Goal: Task Accomplishment & Management: Manage account settings

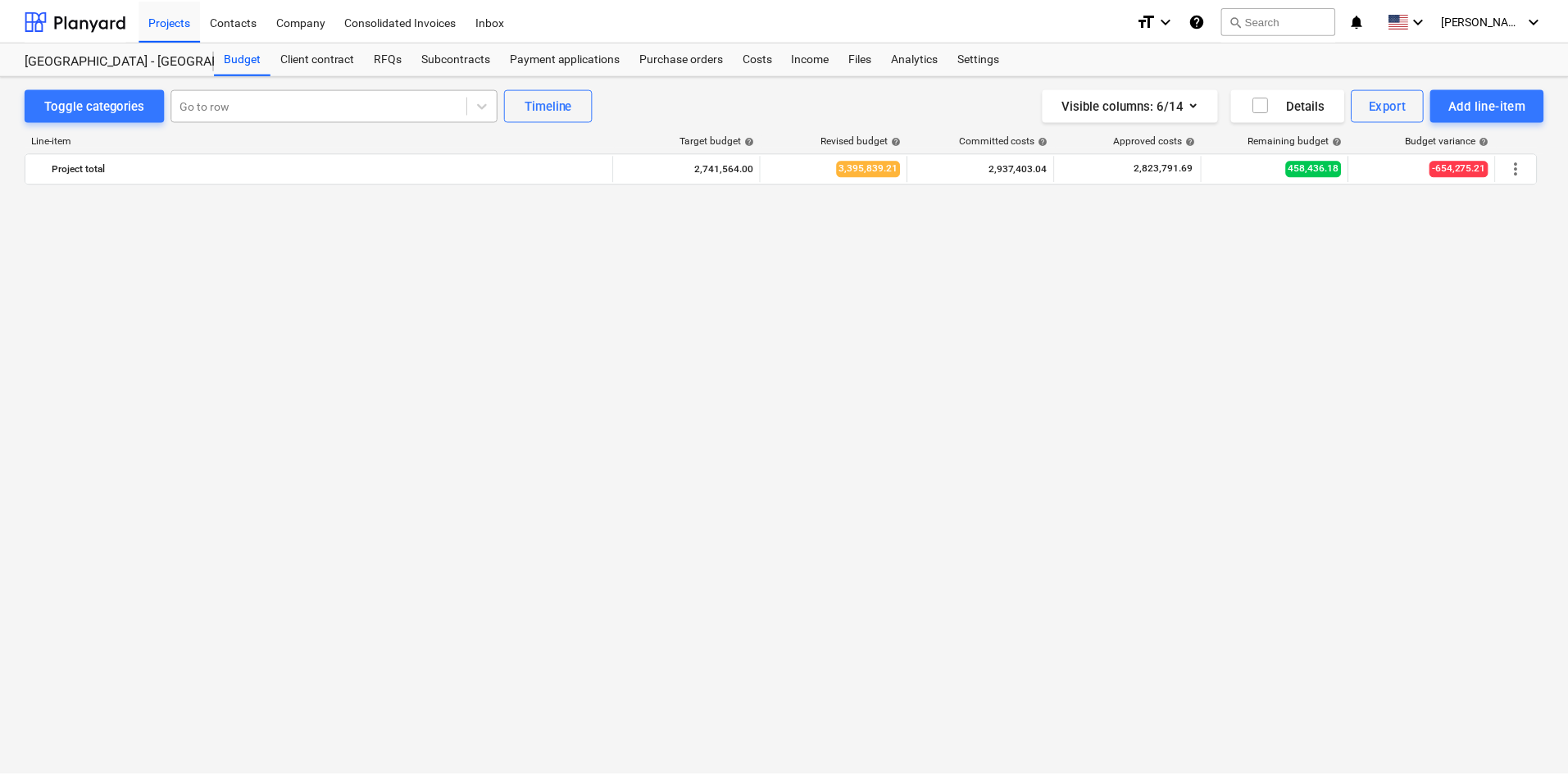
scroll to position [2152, 0]
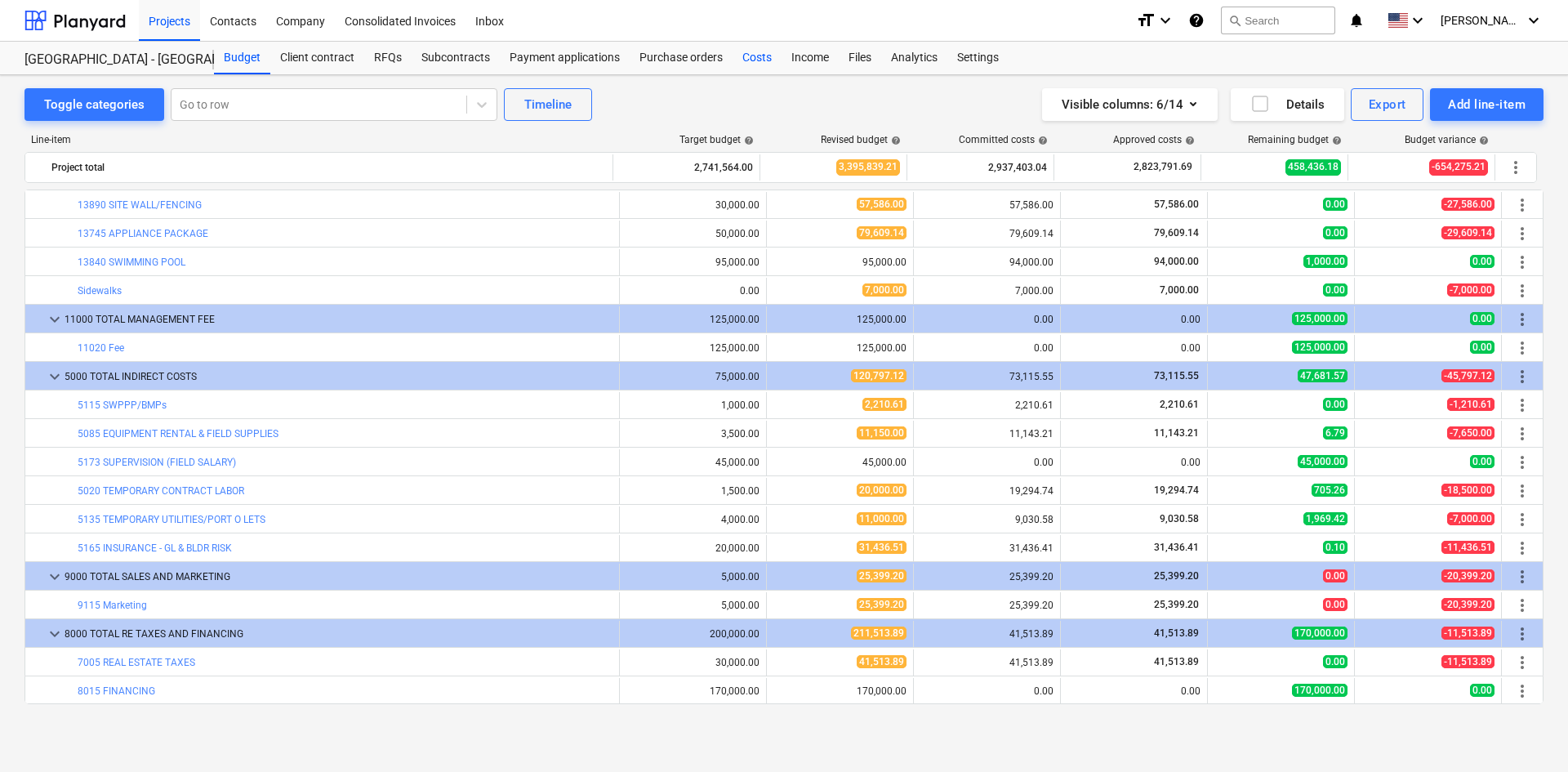
click at [738, 60] on div "Costs" at bounding box center [757, 58] width 49 height 33
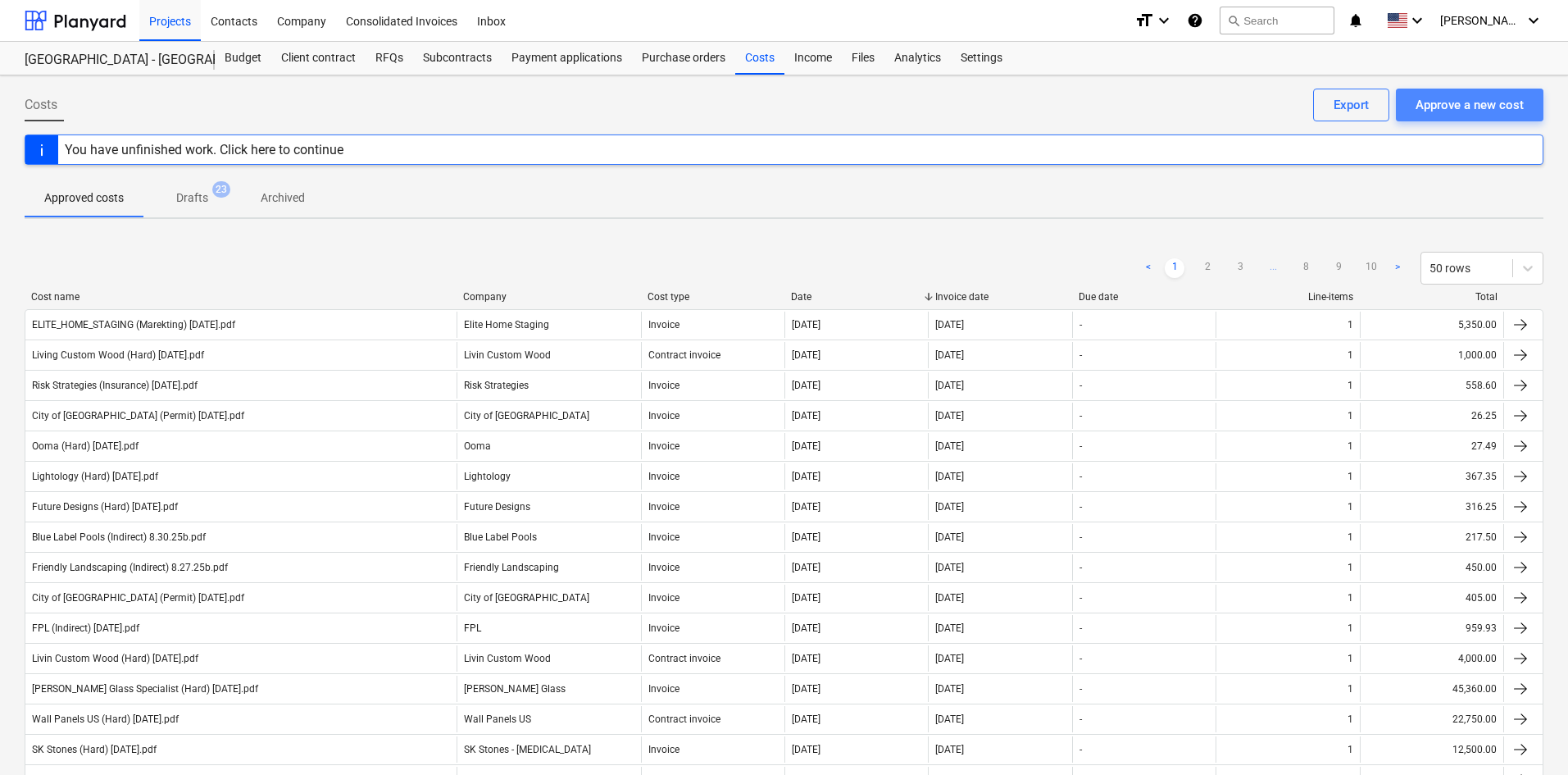
click at [1453, 106] on div "Approve a new cost" at bounding box center [1469, 104] width 108 height 21
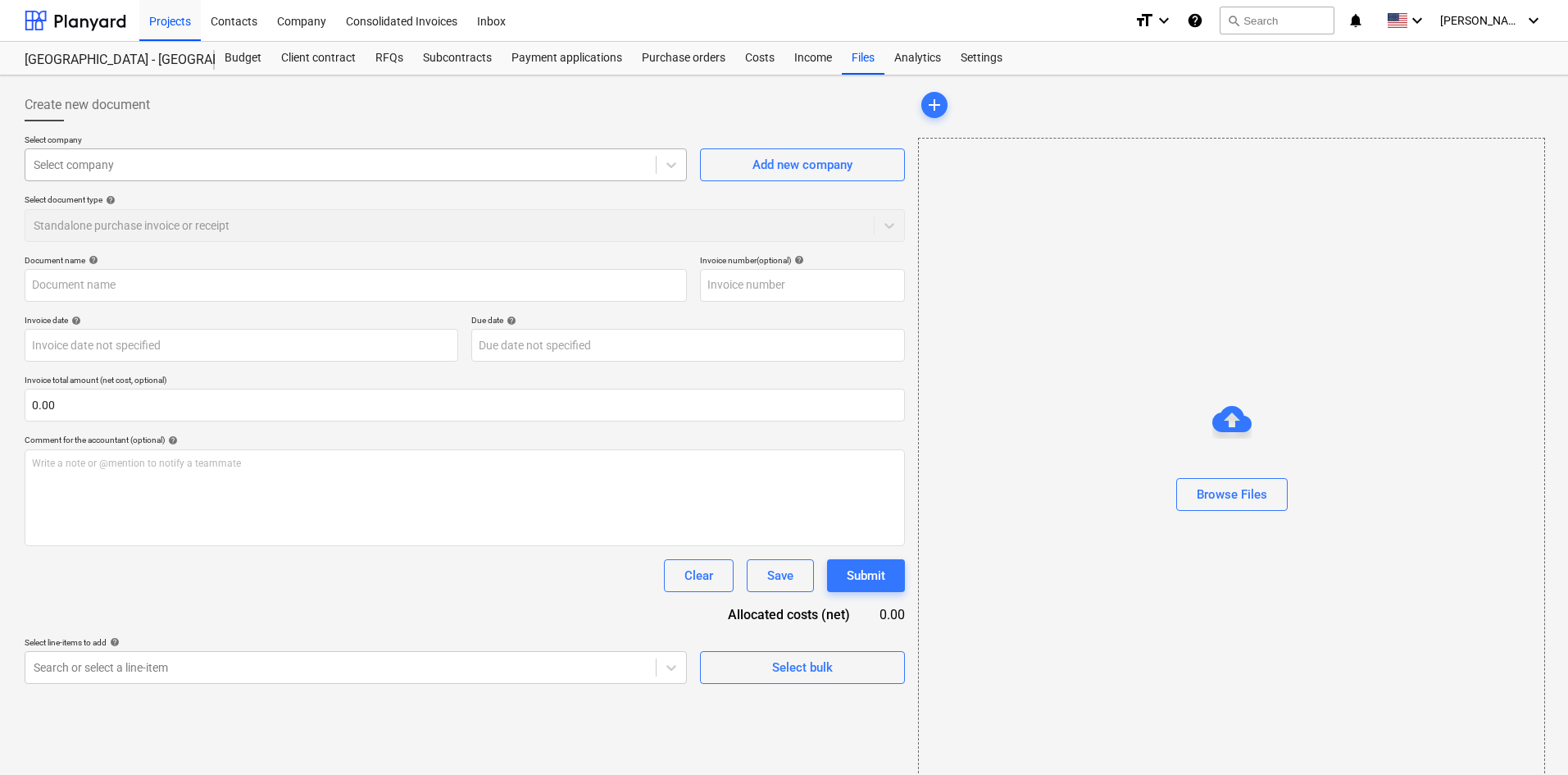
click at [248, 162] on div at bounding box center [340, 164] width 614 height 16
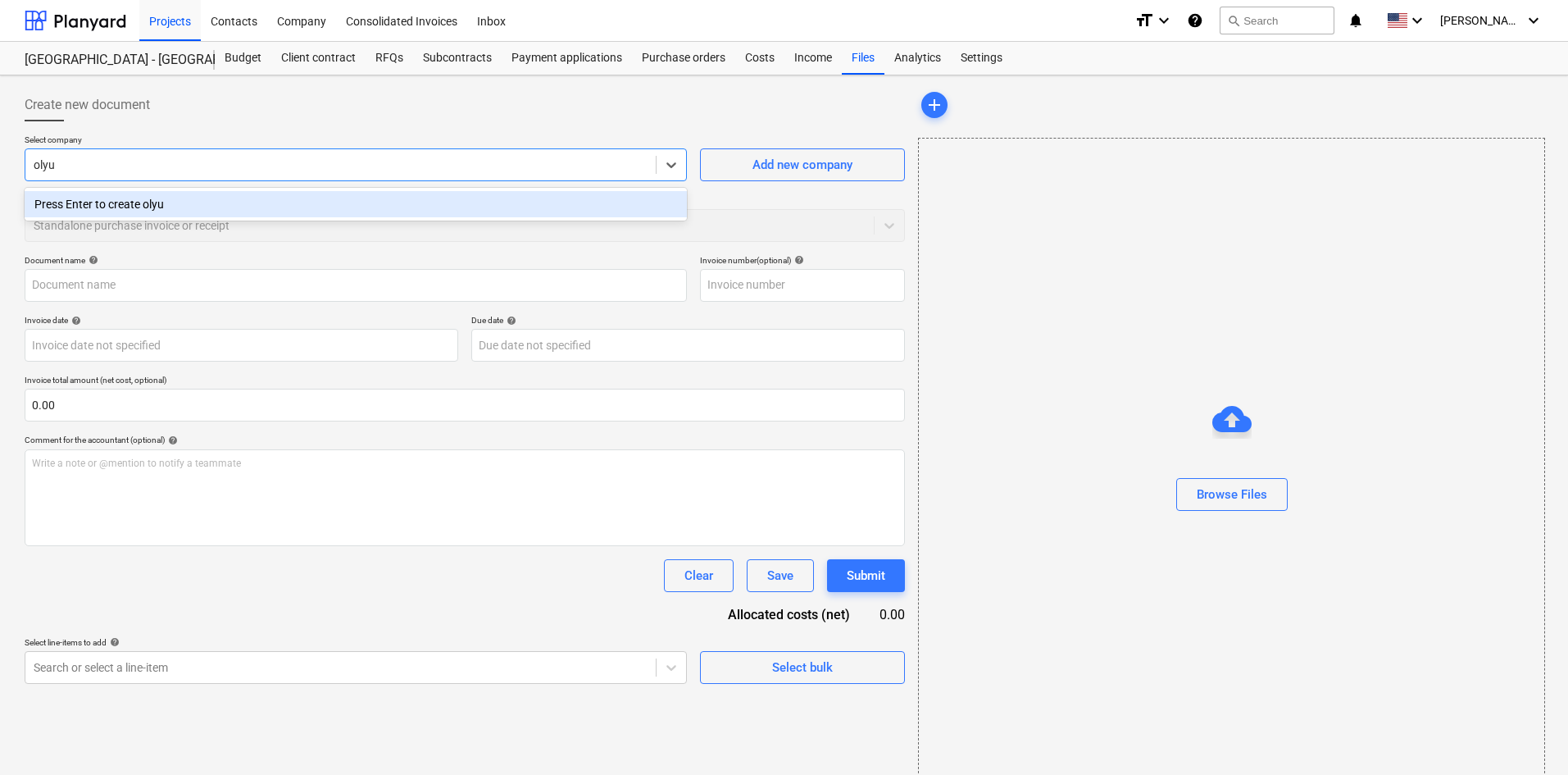
type input "oly"
click at [252, 211] on div "Olympus Insurance" at bounding box center [355, 204] width 662 height 26
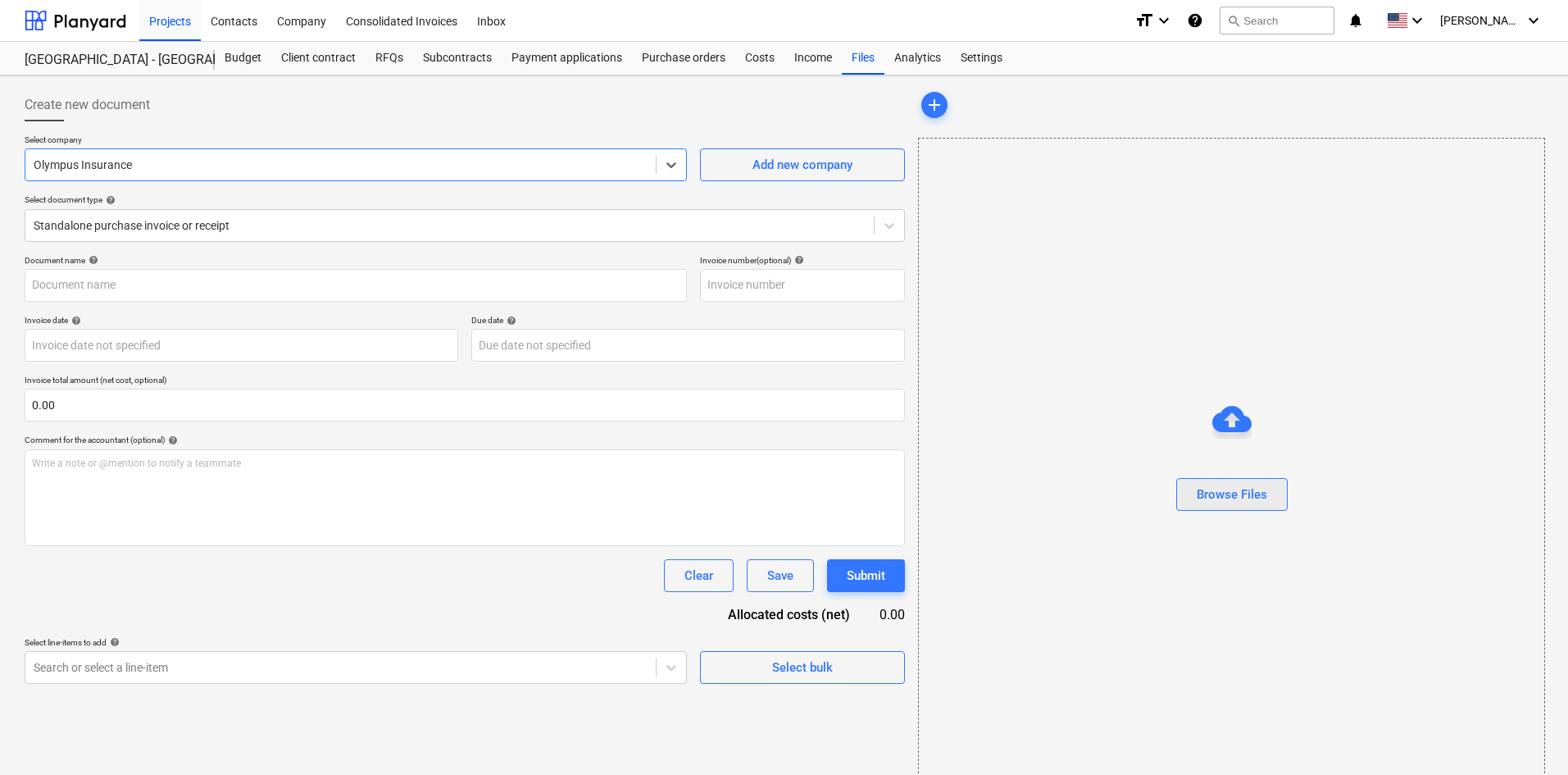
click at [1215, 484] on div "Browse Files" at bounding box center [1232, 494] width 71 height 21
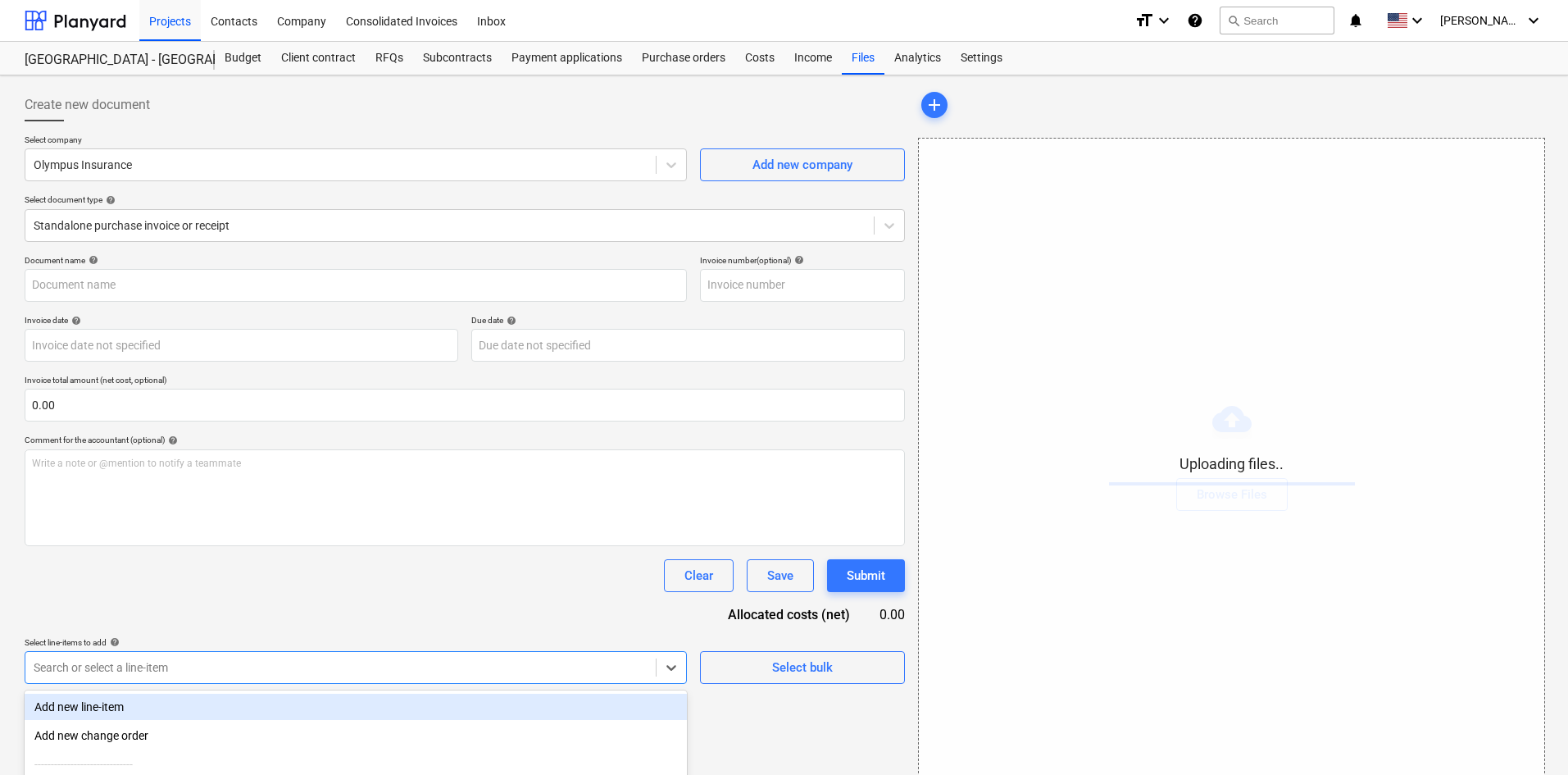
scroll to position [165, 0]
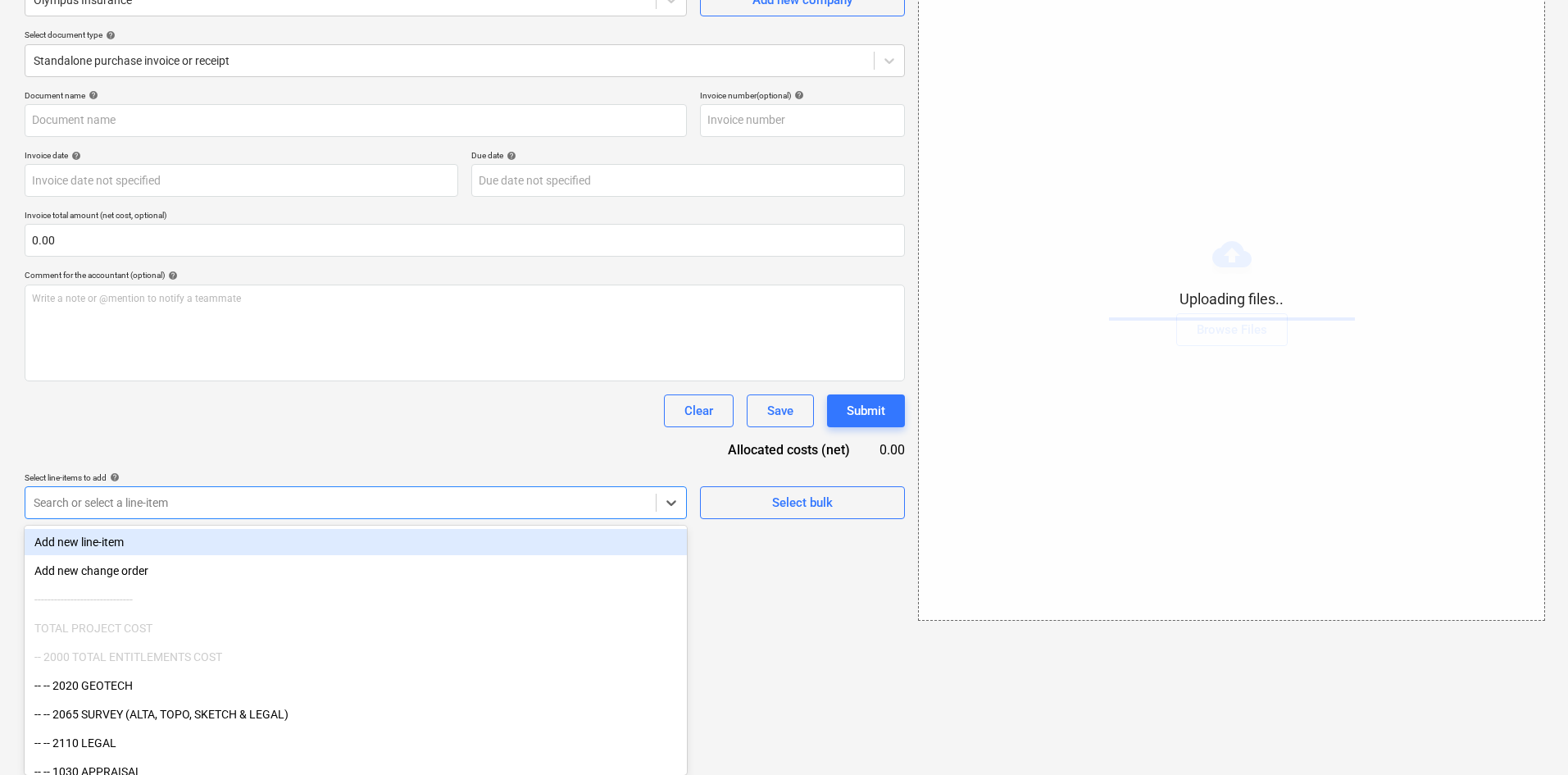
click at [356, 610] on body "Projects Contacts Company Consolidated Invoices Inbox format_size keyboard_arro…" at bounding box center [784, 222] width 1568 height 775
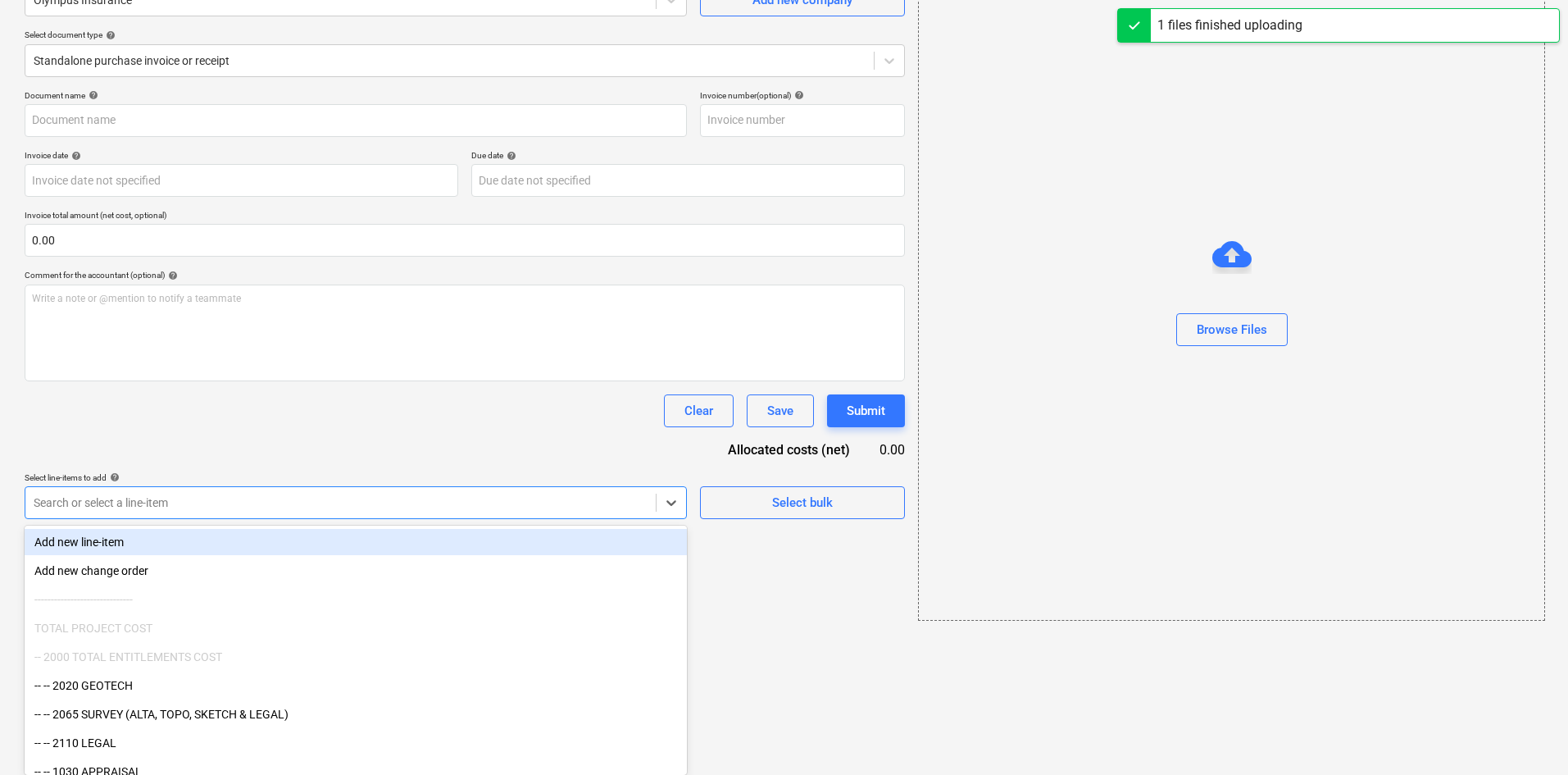
type input "Olympus Insurance (Insurance) [DATE].pdf"
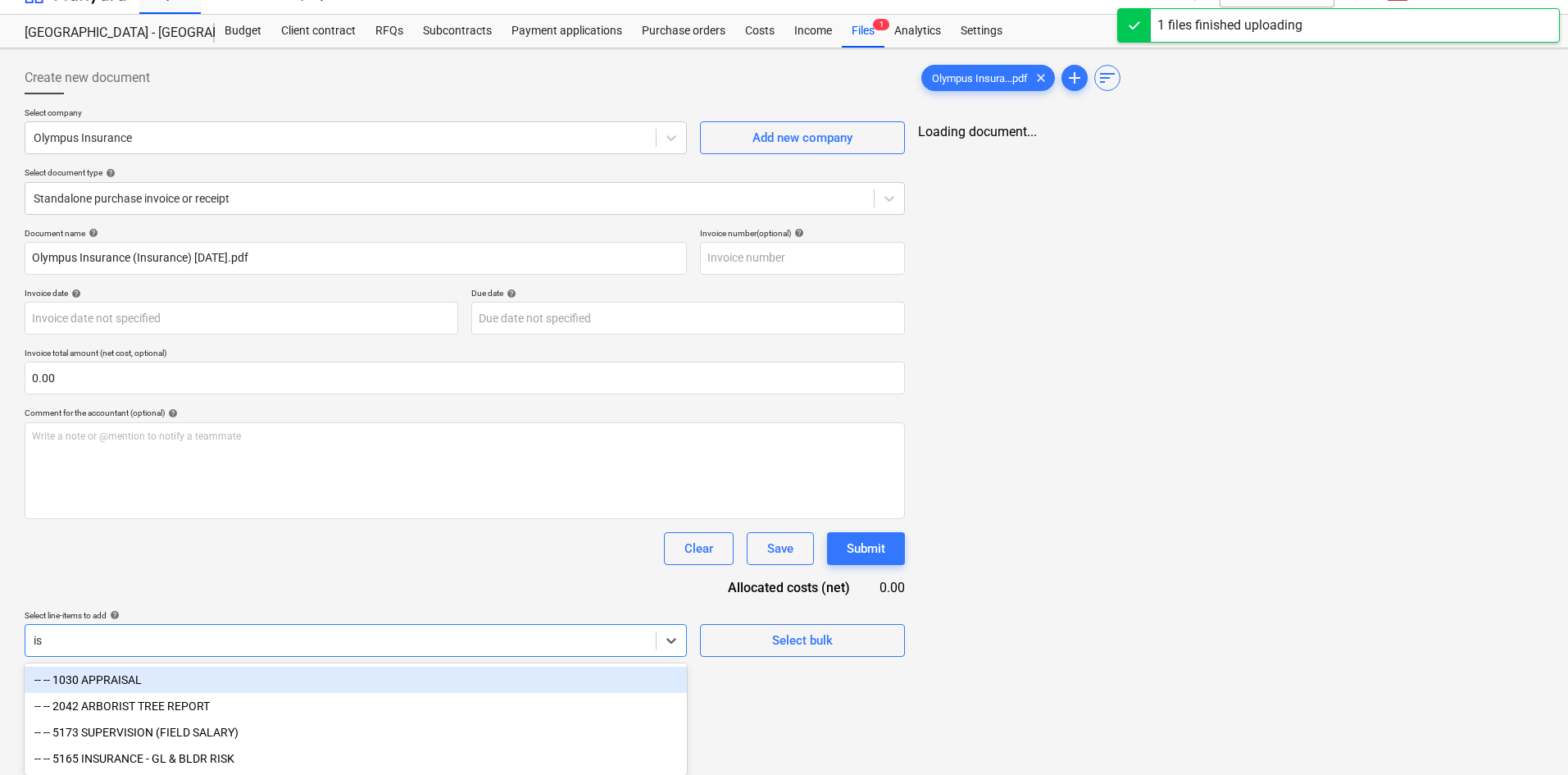
scroll to position [30, 0]
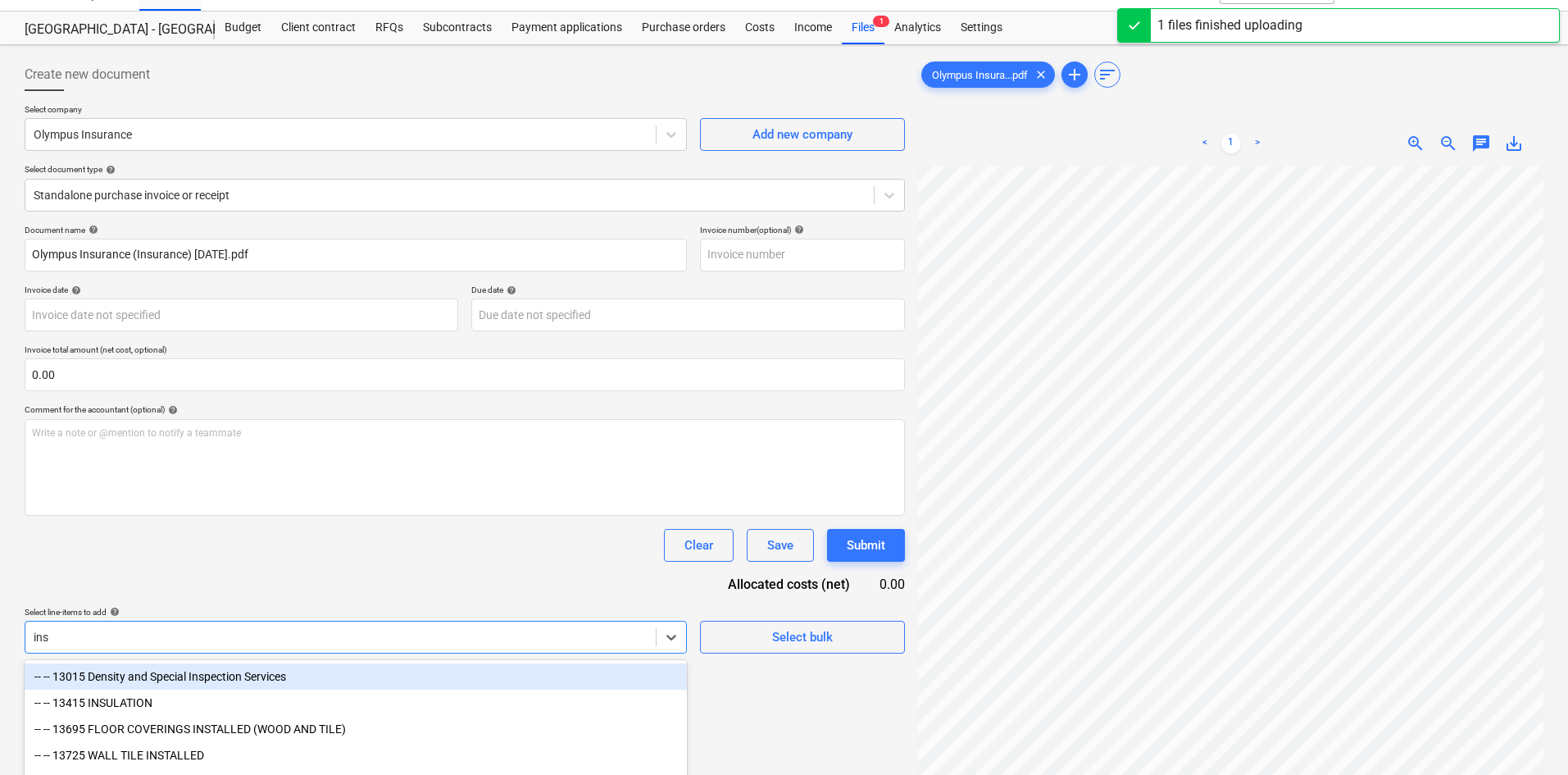
type input "insu"
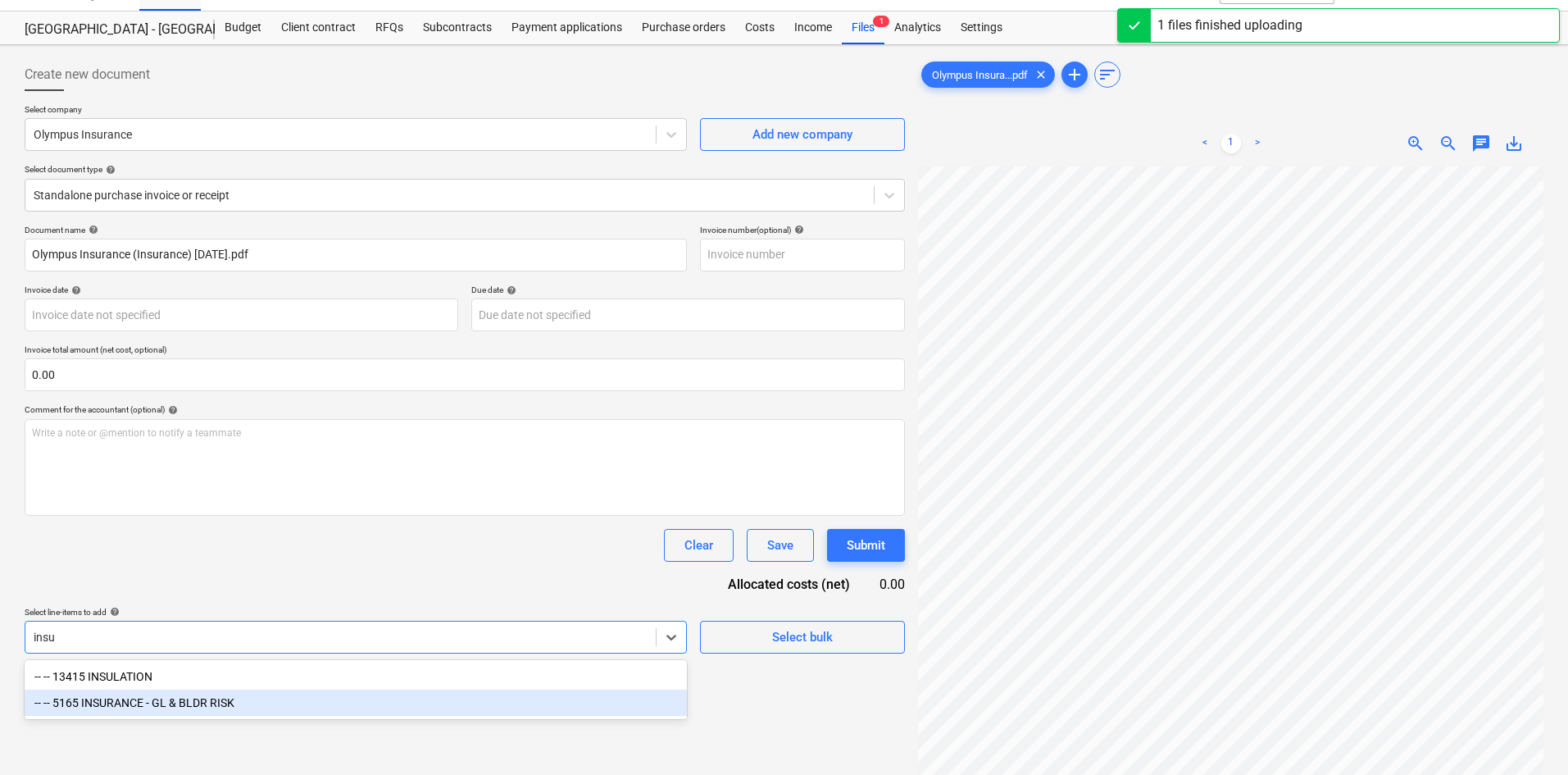
click at [253, 704] on div "-- -- 5165 INSURANCE - GL & BLDR RISK" at bounding box center [355, 702] width 662 height 26
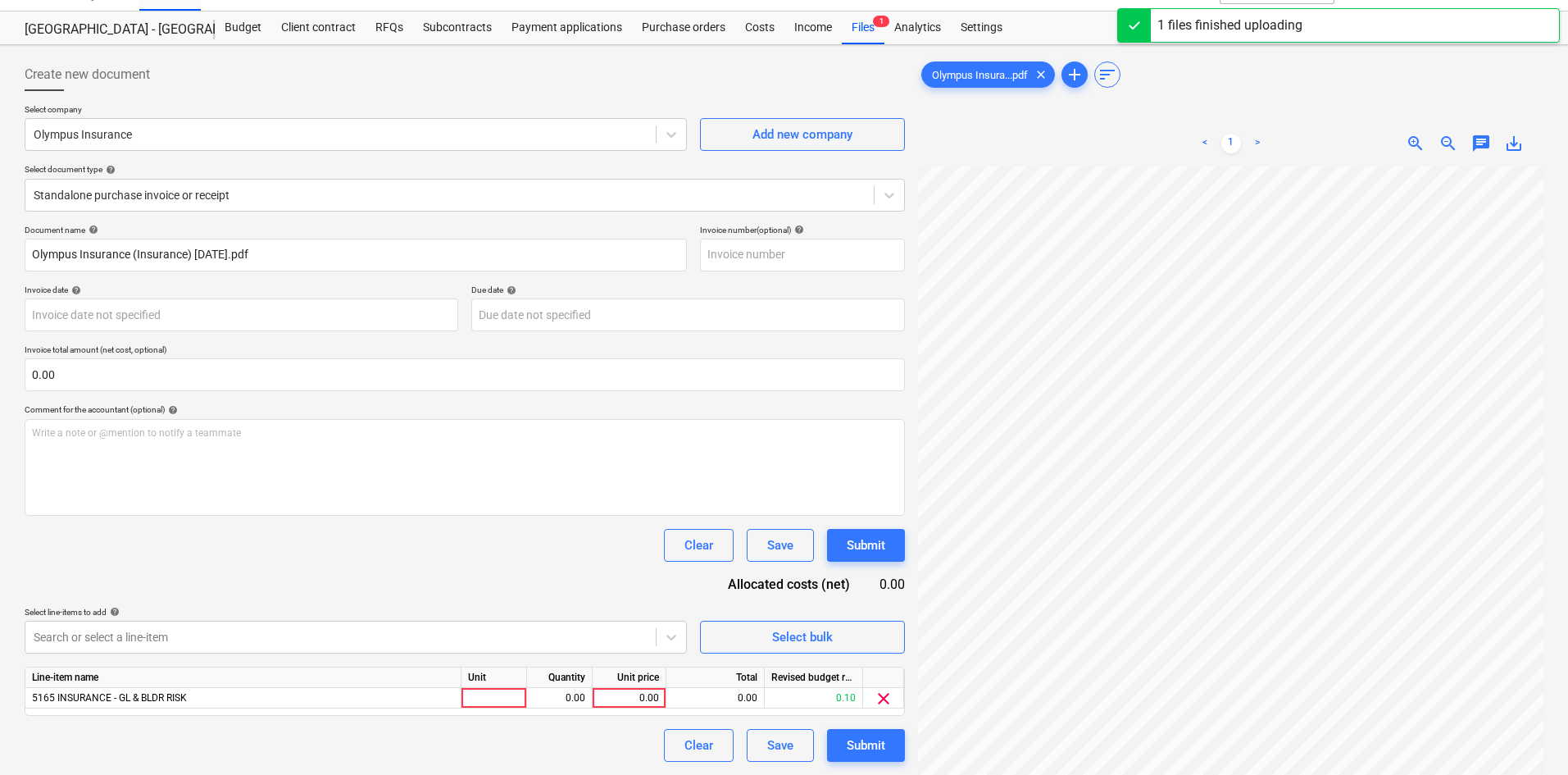
drag, startPoint x: 420, startPoint y: 589, endPoint x: 663, endPoint y: 660, distance: 253.2
click at [420, 588] on div "Document name help Olympus Insurance (Insurance) [DATE].pdf Invoice number (opt…" at bounding box center [464, 493] width 880 height 537
click at [599, 690] on div "0.00" at bounding box center [628, 698] width 60 height 20
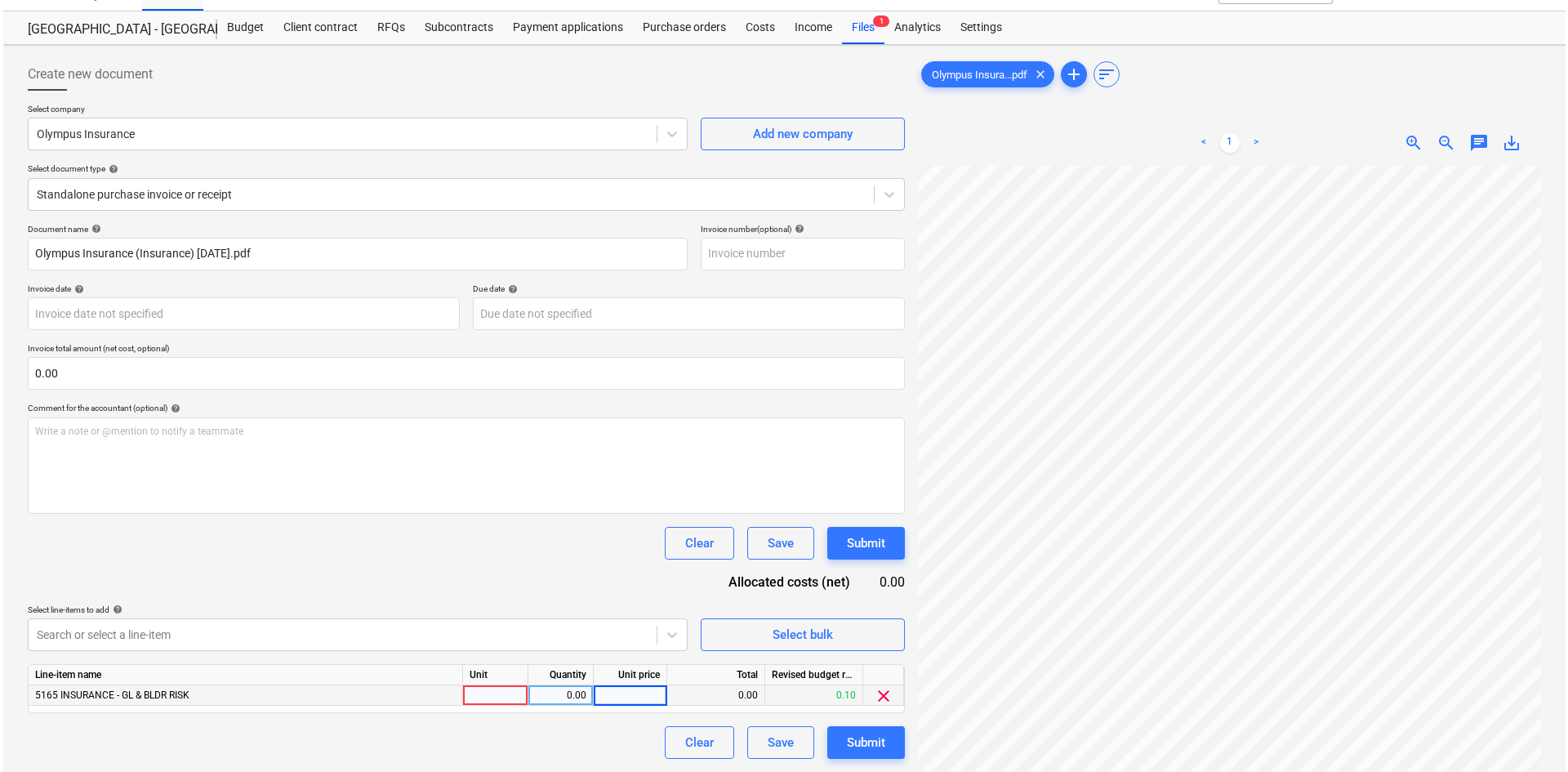
scroll to position [3, 136]
click at [624, 696] on div "0.00" at bounding box center [626, 696] width 60 height 20
type input "2344"
click at [539, 561] on div "Document name help Olympus Insurance (Insurance) [DATE].pdf Invoice number (opt…" at bounding box center [462, 491] width 877 height 535
click at [855, 743] on div "Submit" at bounding box center [862, 742] width 39 height 21
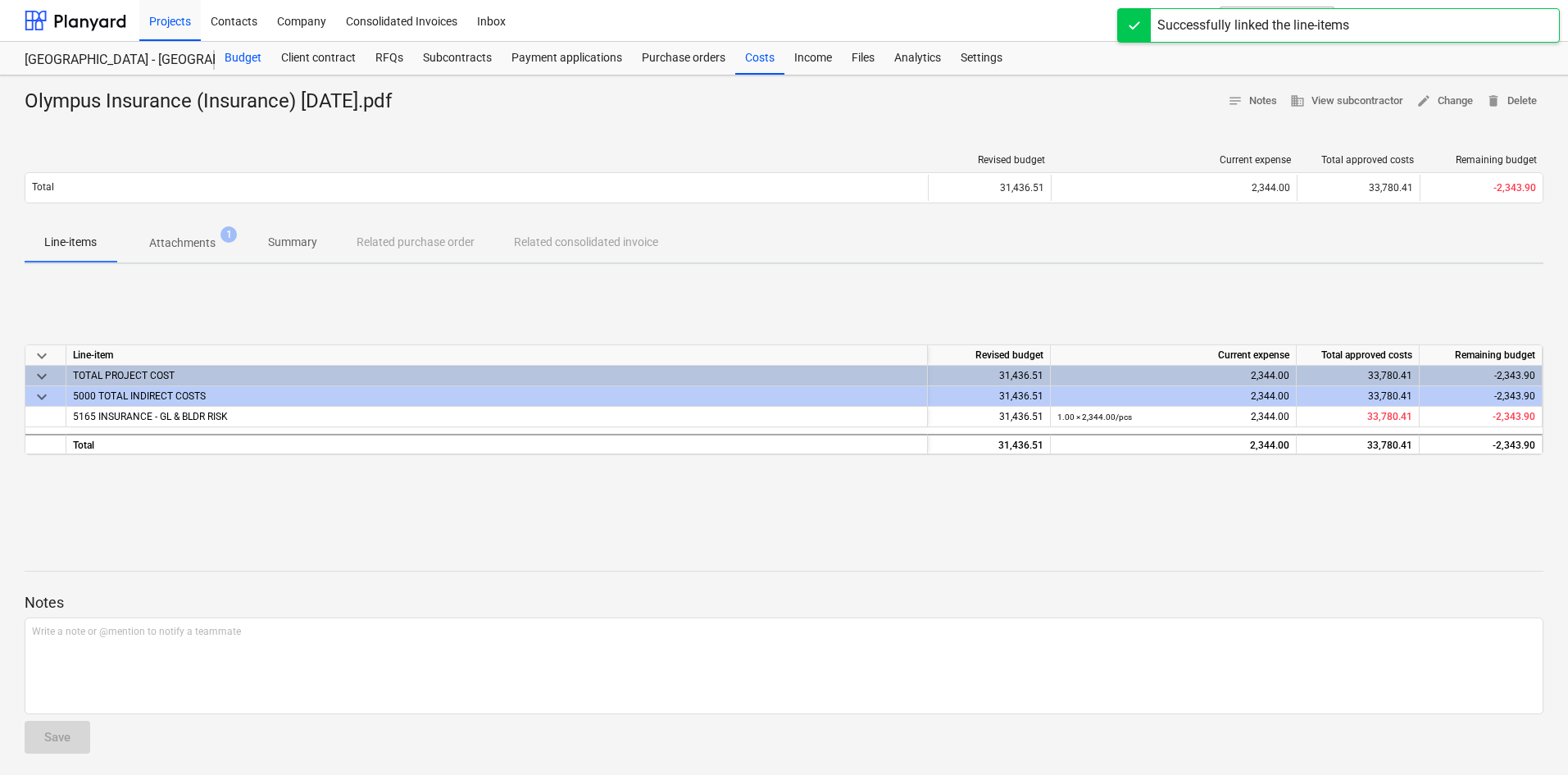
click at [254, 67] on div "Budget" at bounding box center [243, 58] width 56 height 33
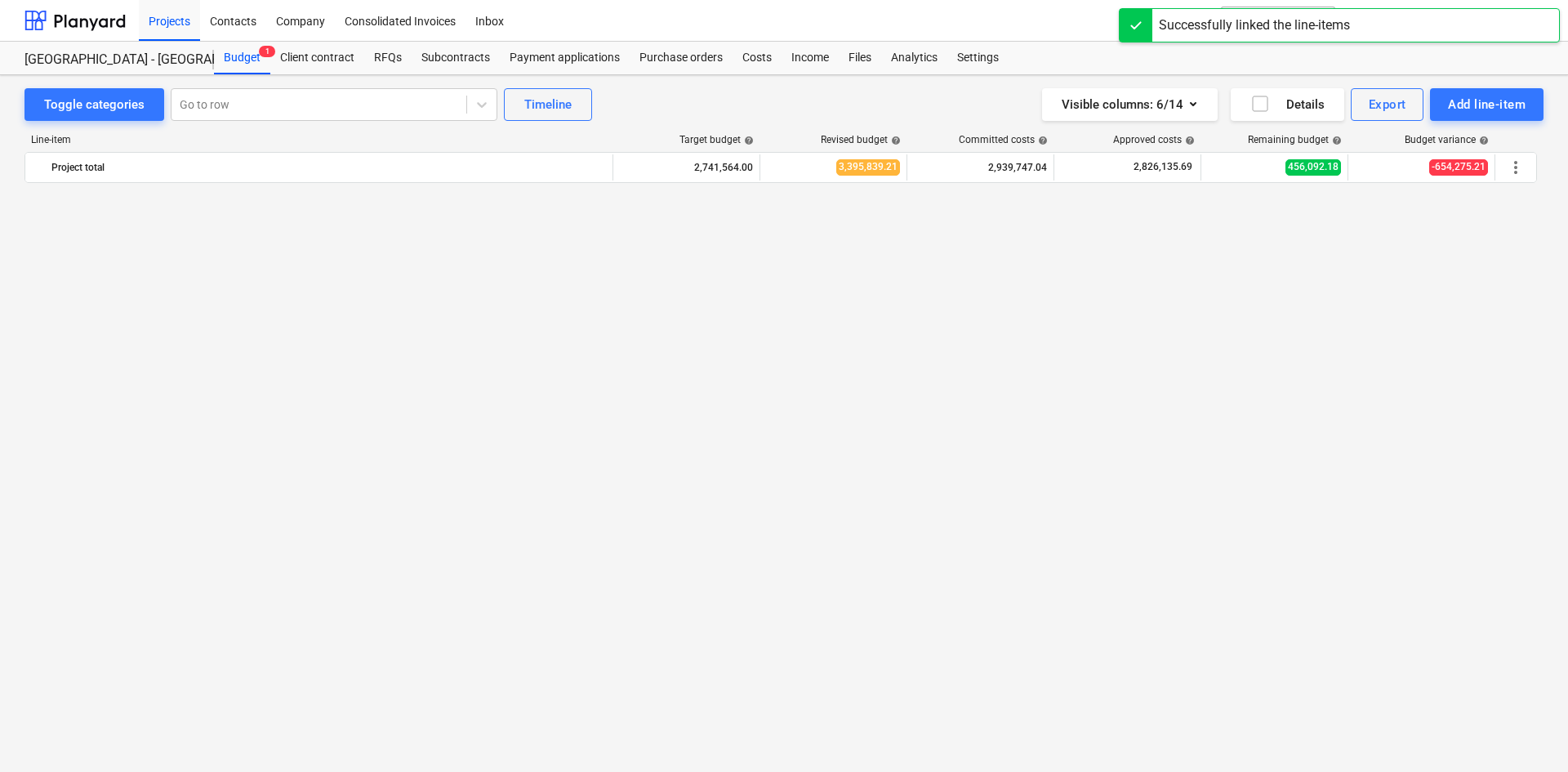
scroll to position [2144, 0]
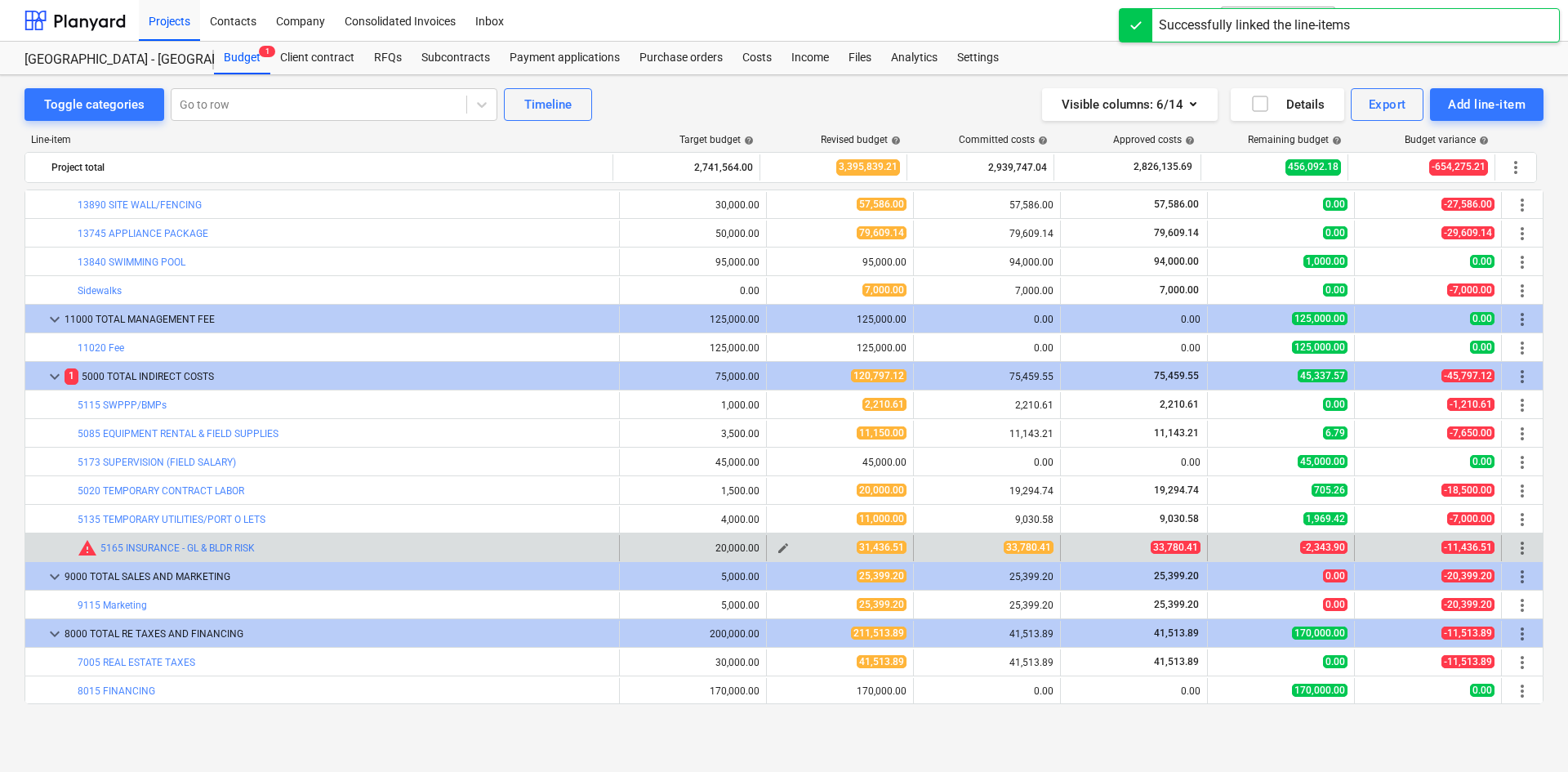
click at [777, 549] on span "edit" at bounding box center [784, 548] width 13 height 13
type textarea "x"
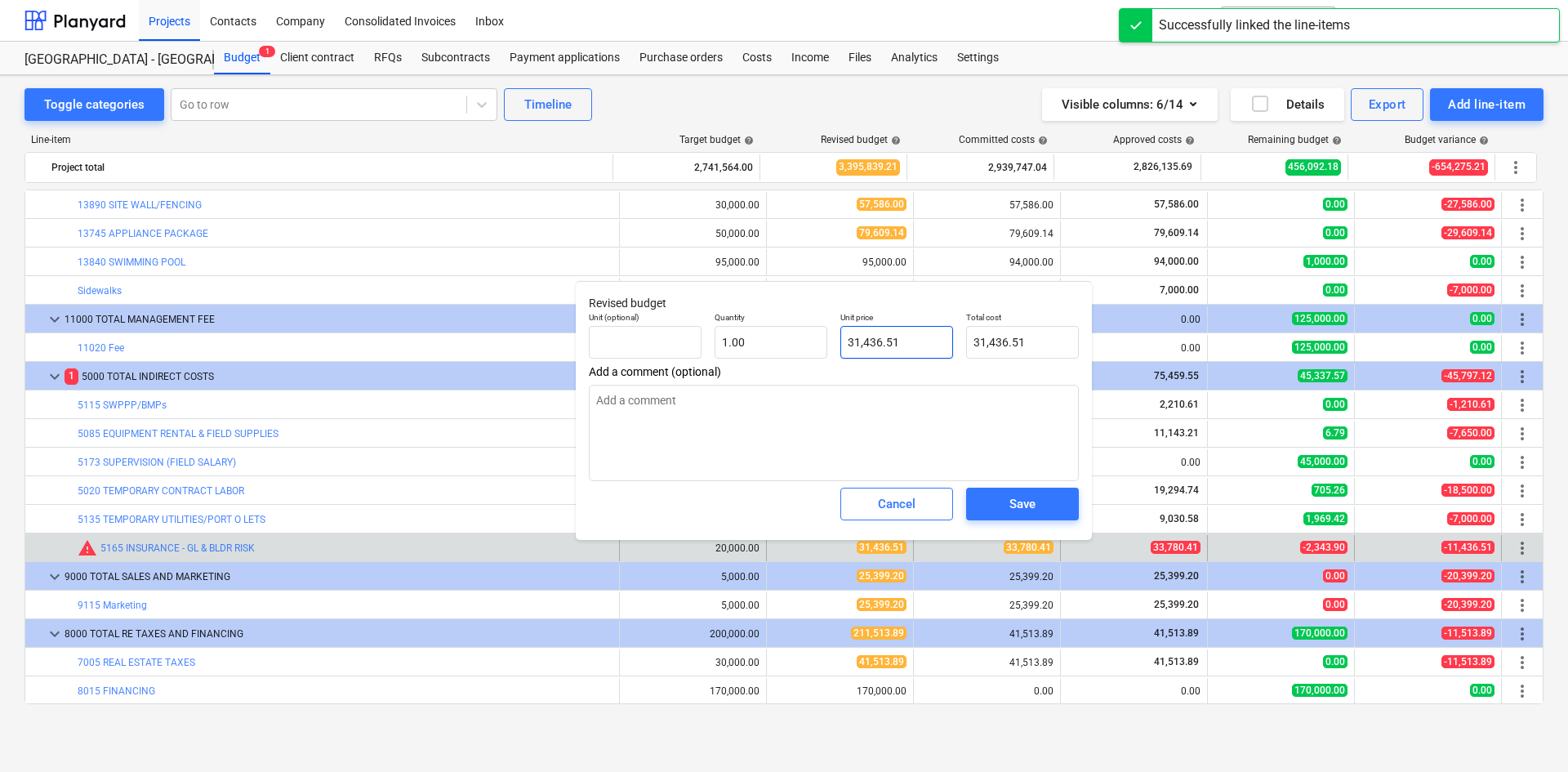
type input "31436.51"
drag, startPoint x: 911, startPoint y: 334, endPoint x: 782, endPoint y: 349, distance: 129.9
click at [785, 349] on div "Unit (optional) Quantity 1.00 Unit price 31436.51 Total cost 31,436.51" at bounding box center [833, 335] width 503 height 60
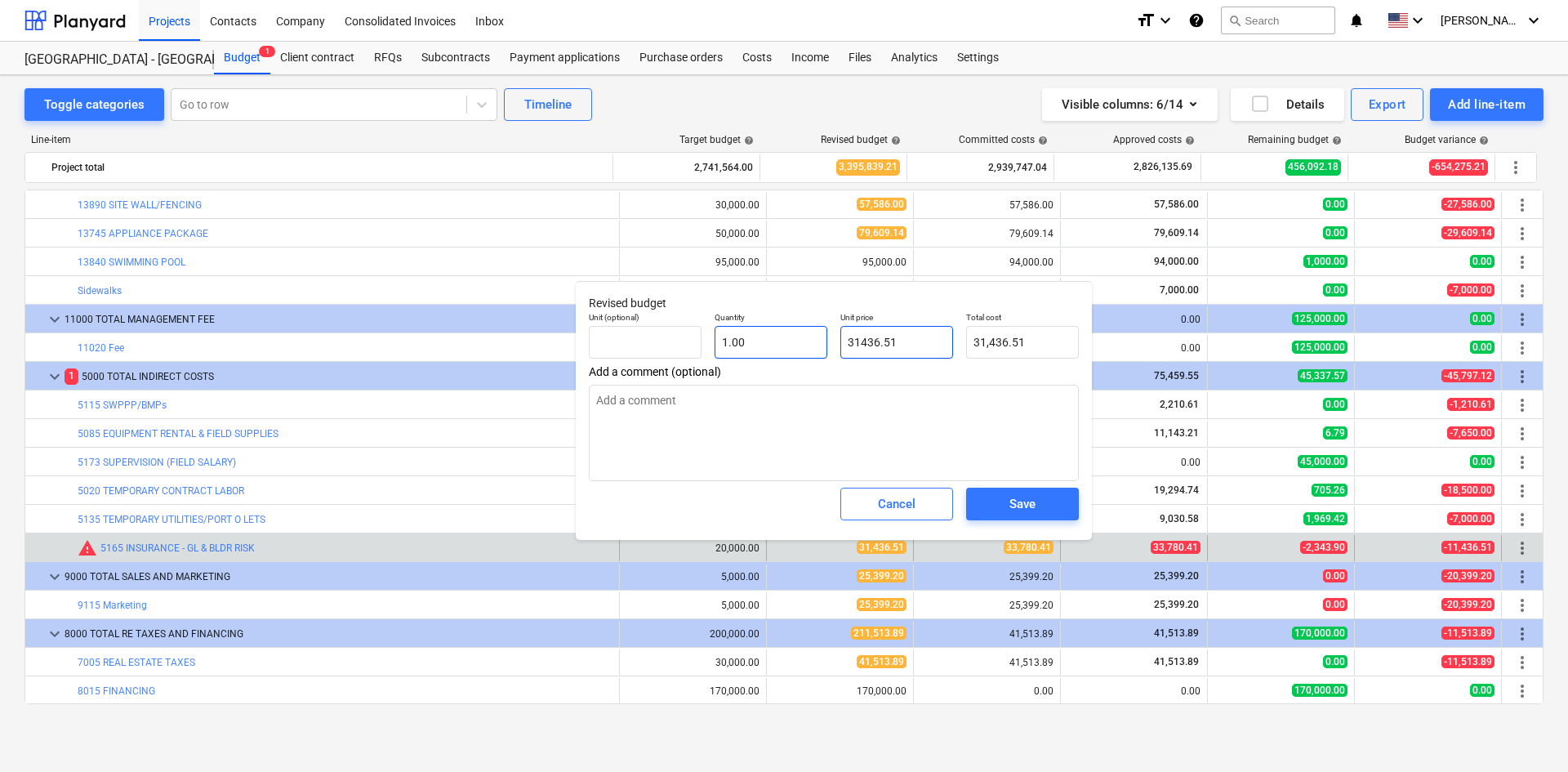
type textarea "x"
type input "3"
type input "3.00"
type textarea "x"
type input "33"
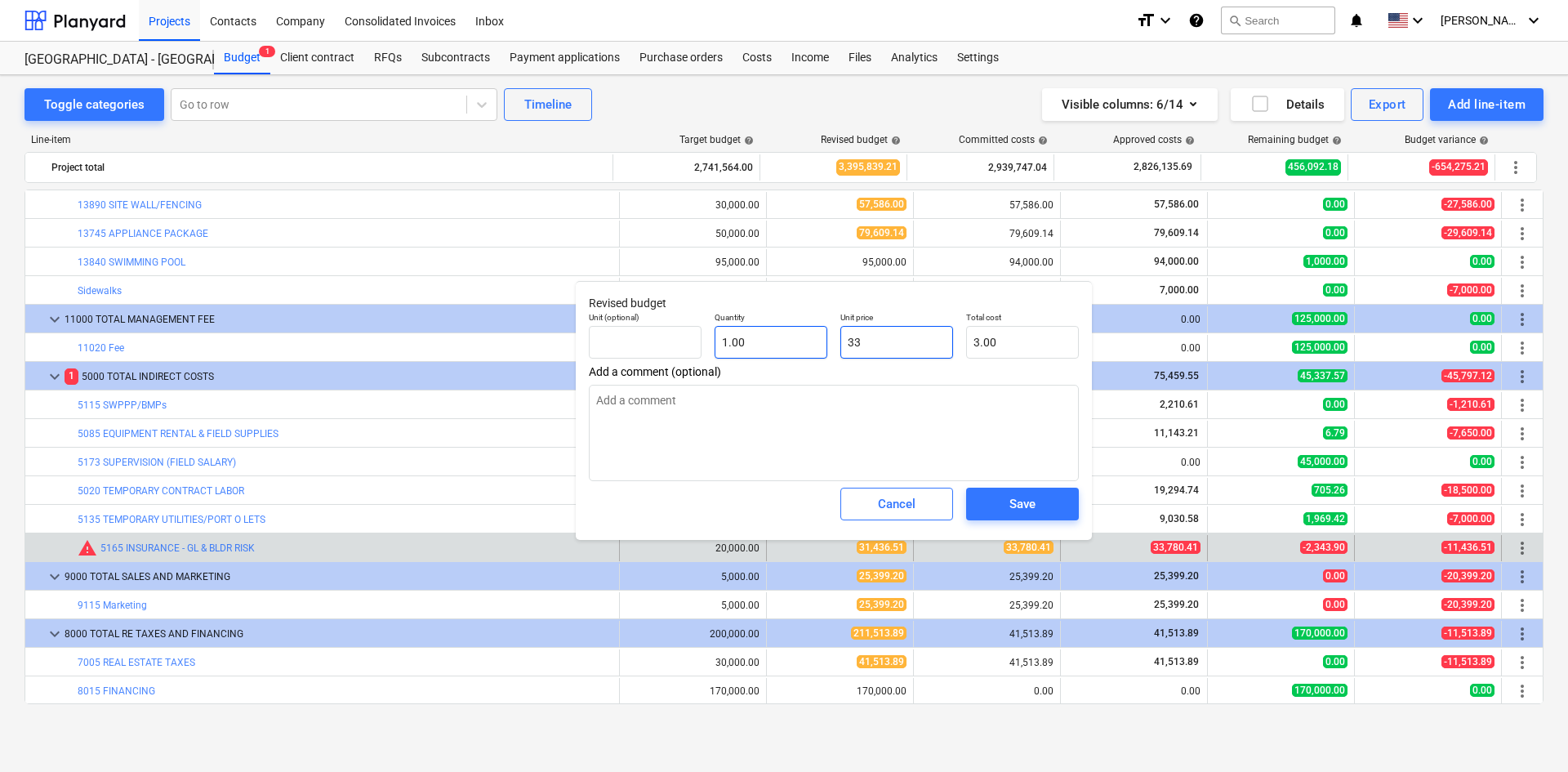
type input "33.00"
type textarea "x"
type input "337"
type input "337.00"
type textarea "x"
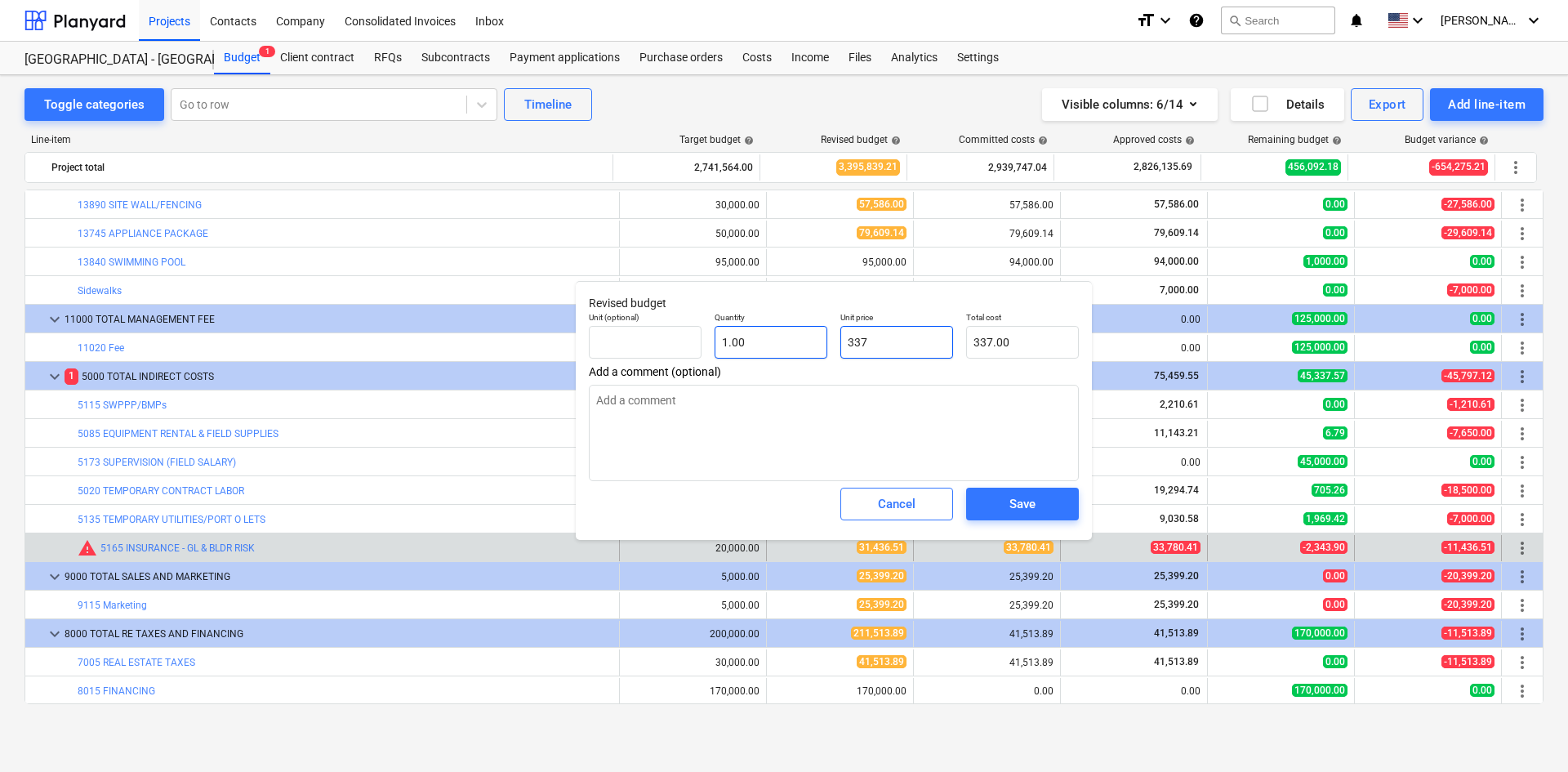
type input "3378"
type input "3,378.00"
type textarea "x"
type input "33780"
type input "33,780.00"
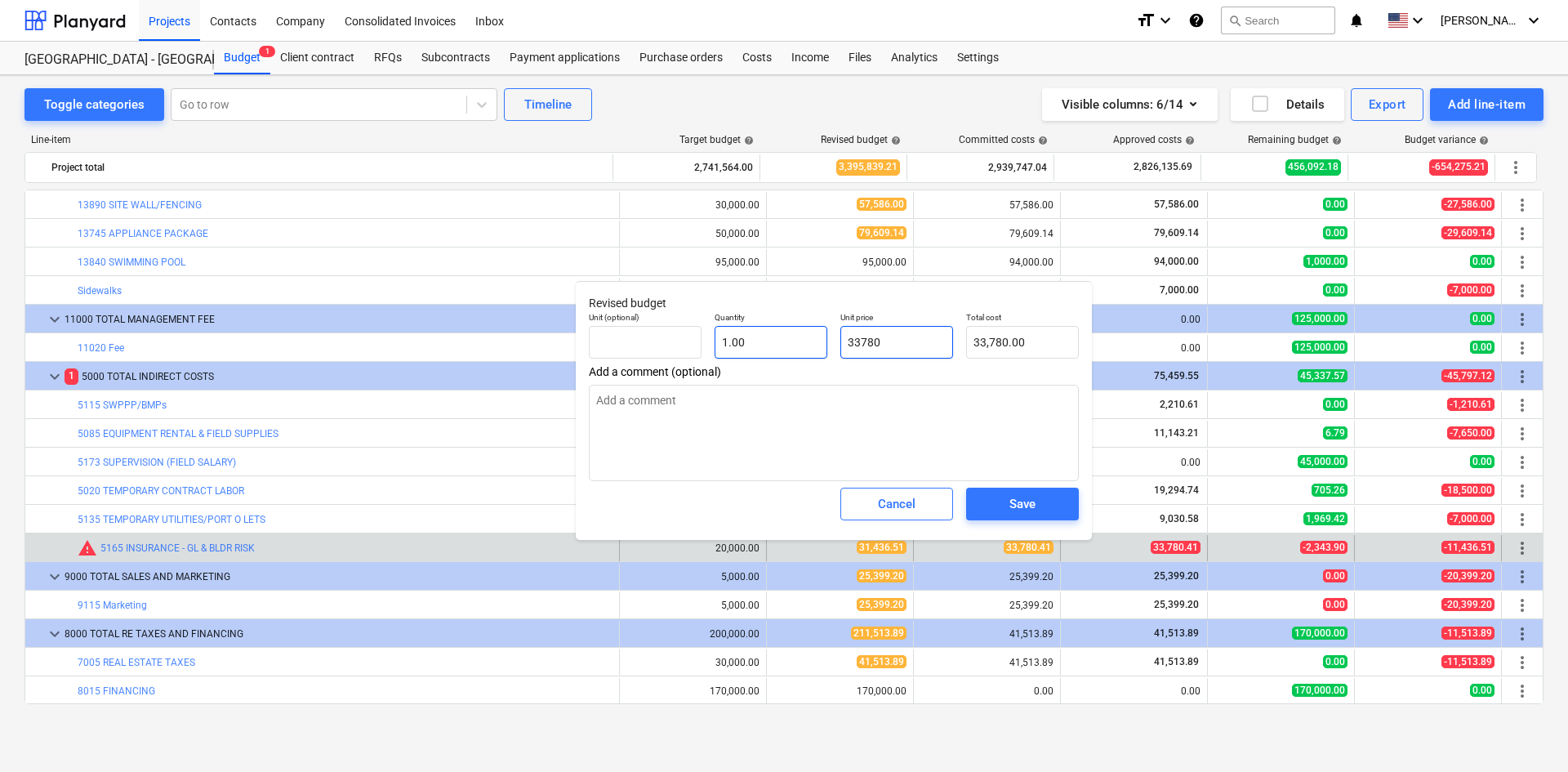
type textarea "x"
type input "33780."
type textarea "x"
type input "33780.4"
type input "33,780.40"
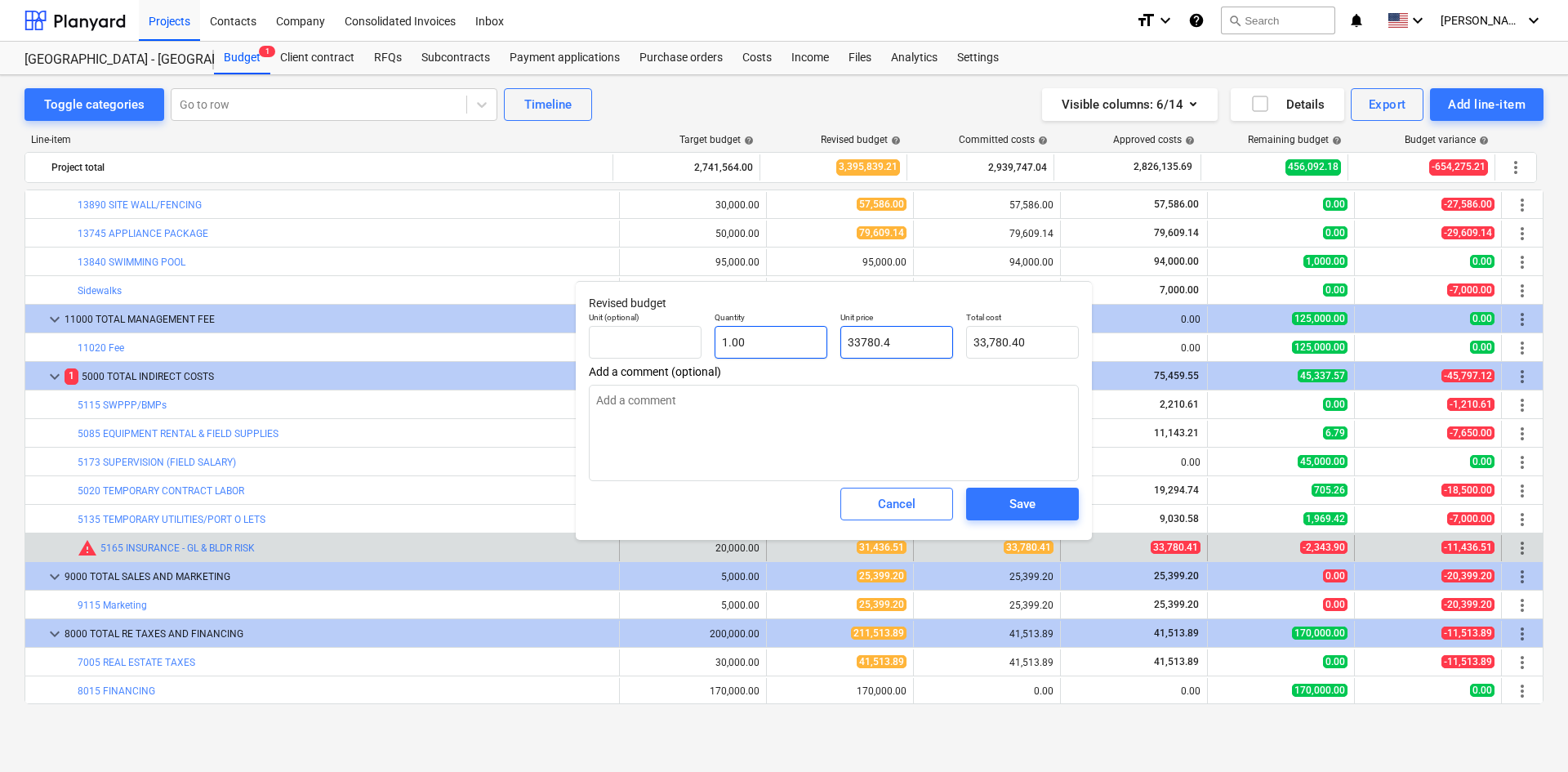
type textarea "x"
type input "33780.41"
type input "33,780.41"
type input "33780.41"
type textarea "x"
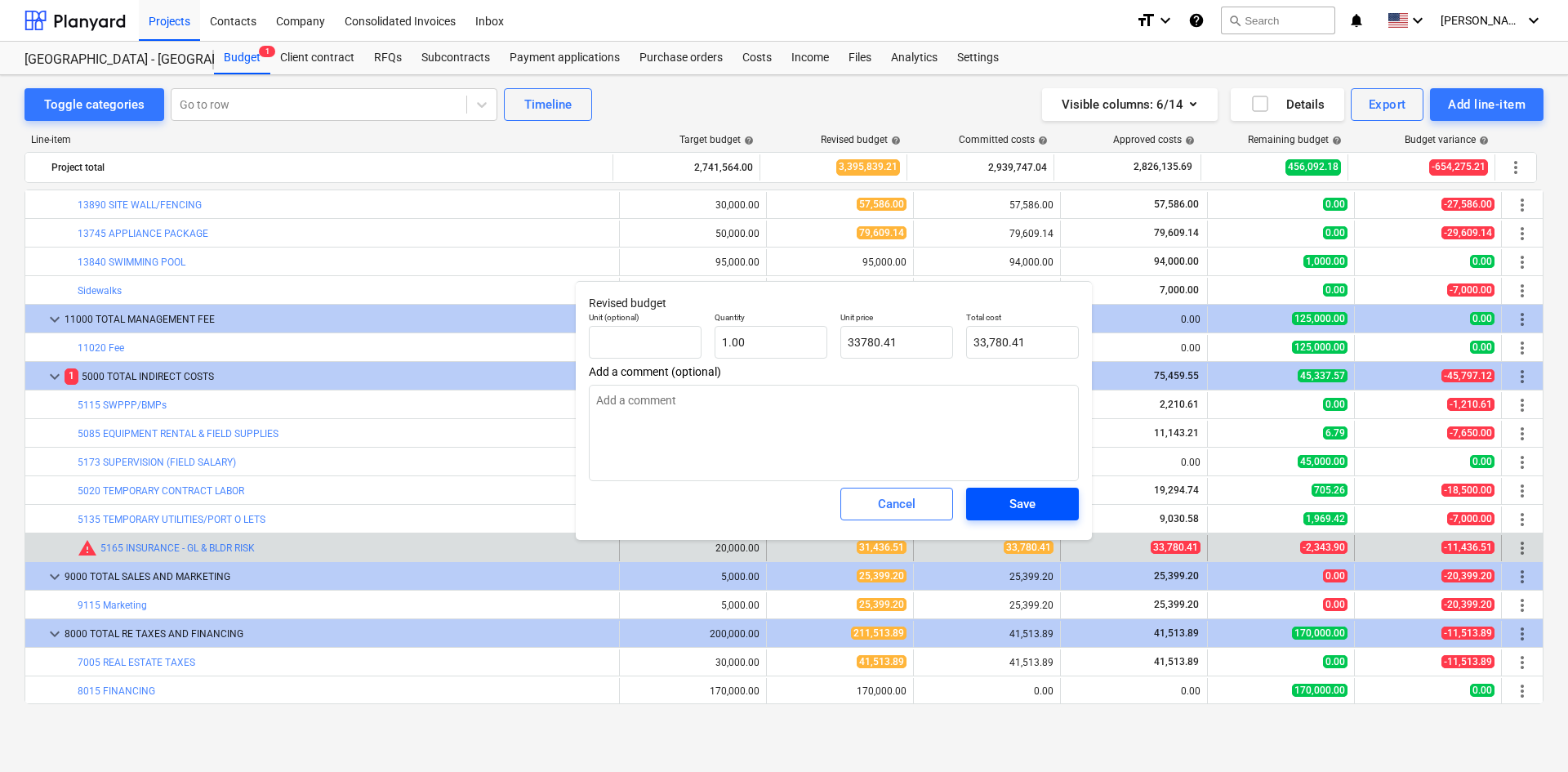
type input "33,780.41"
click at [1052, 508] on span "Save" at bounding box center [1023, 503] width 74 height 21
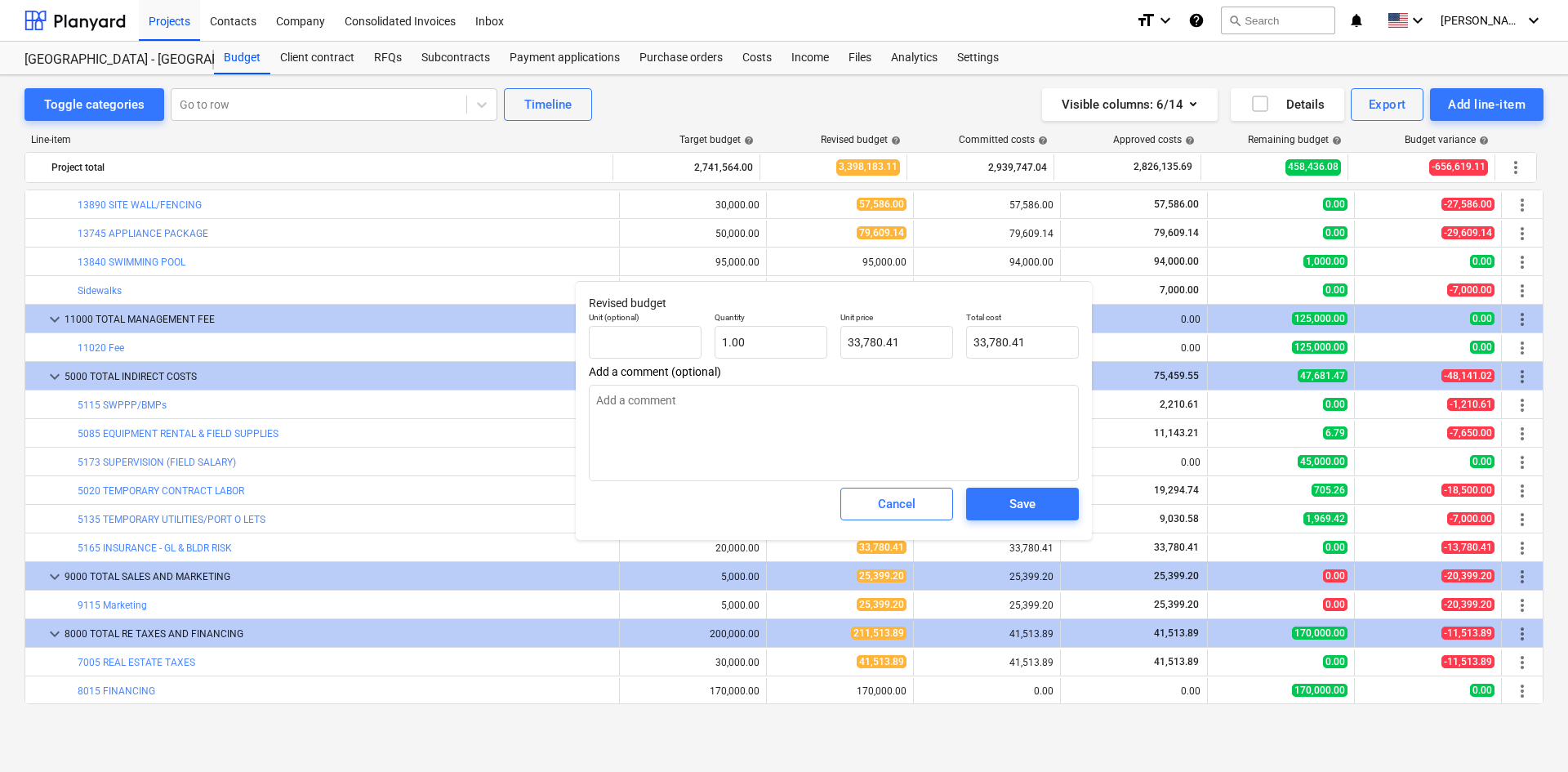
type textarea "x"
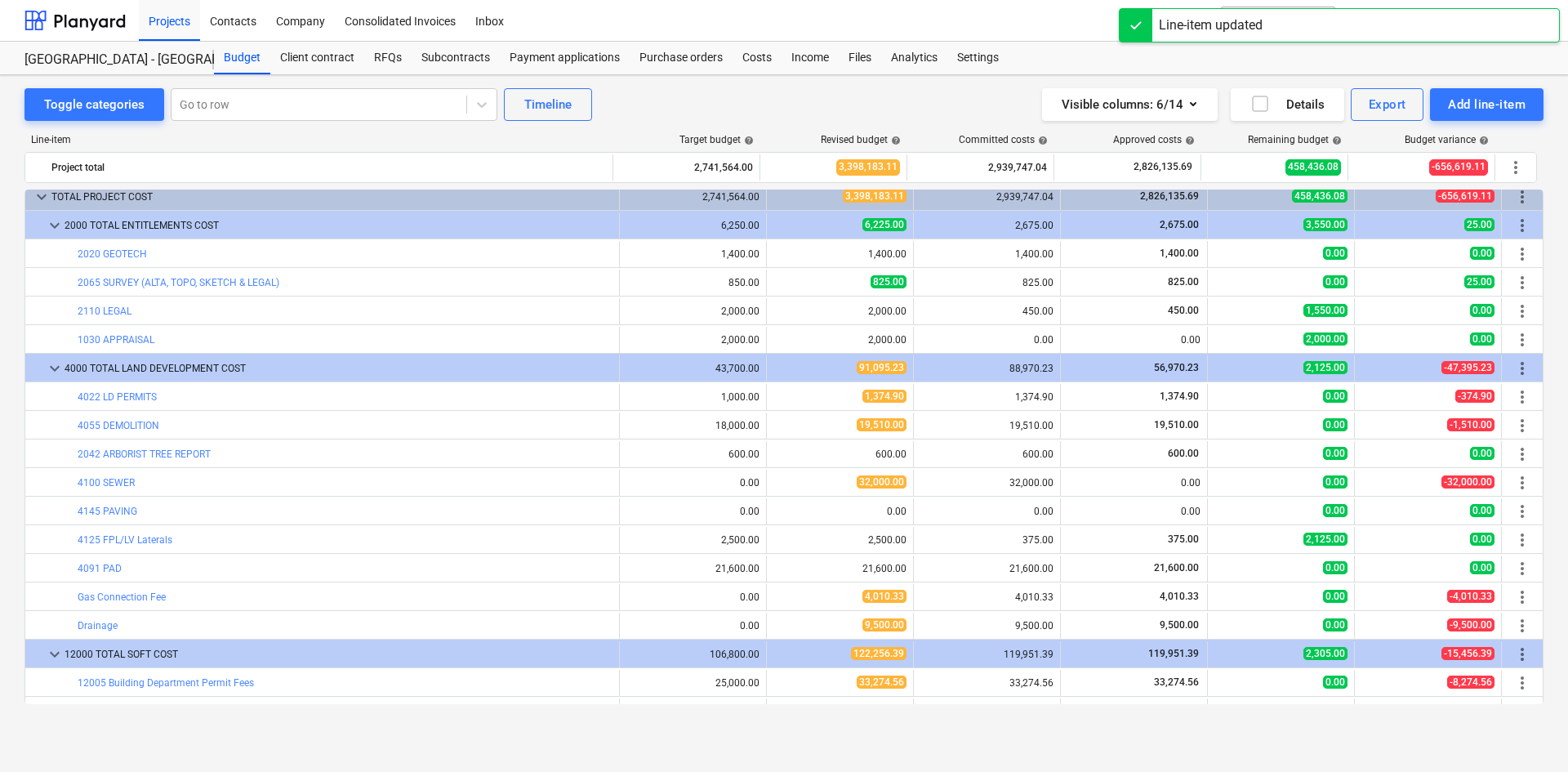
scroll to position [0, 0]
